Goal: Information Seeking & Learning: Learn about a topic

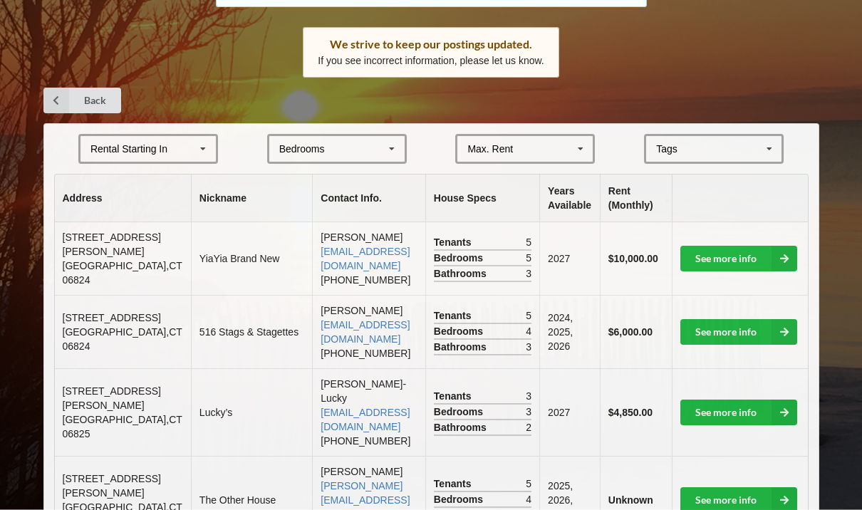
scroll to position [222, 0]
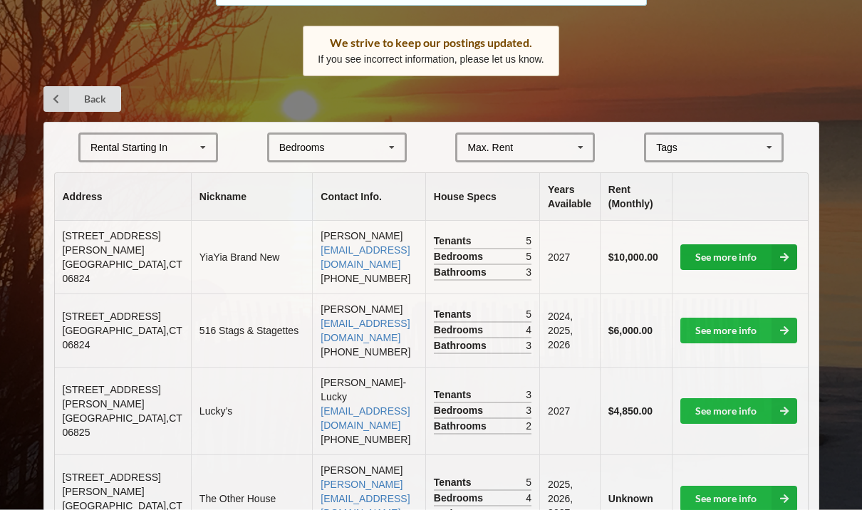
click at [758, 245] on link "See more info" at bounding box center [739, 258] width 117 height 26
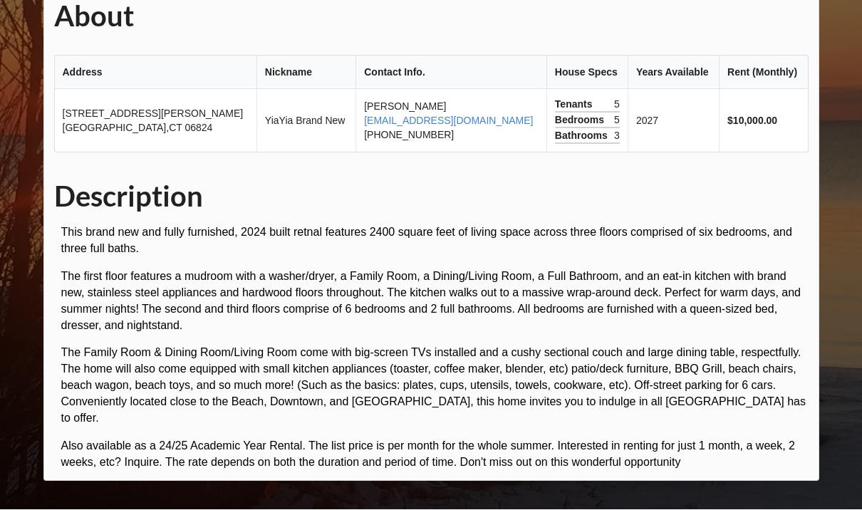
scroll to position [80, 0]
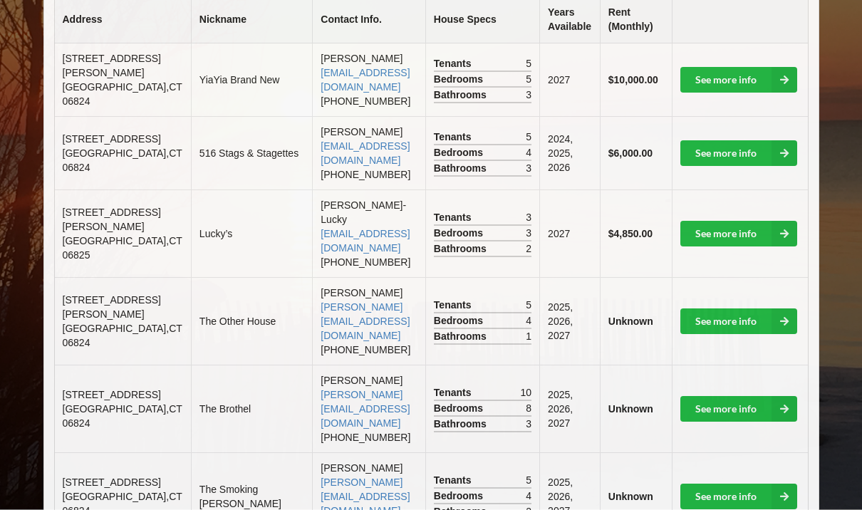
scroll to position [400, 0]
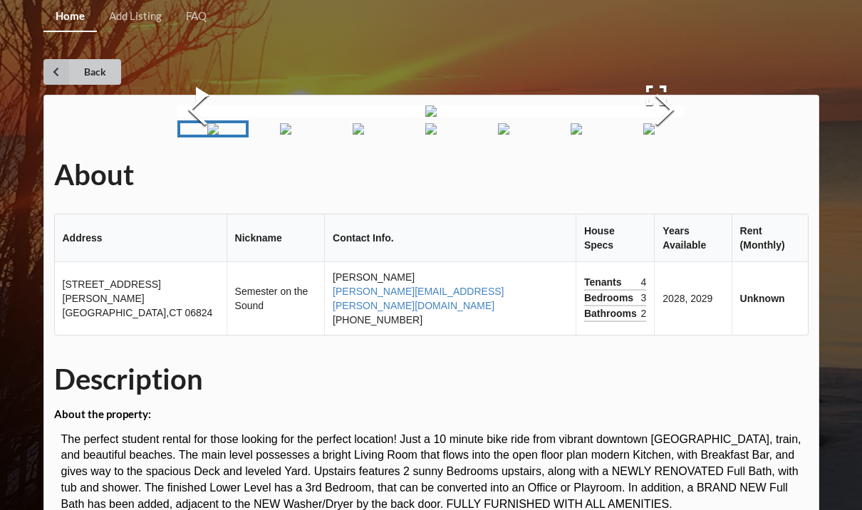
click at [67, 72] on icon at bounding box center [56, 72] width 26 height 26
